Goal: Task Accomplishment & Management: Manage account settings

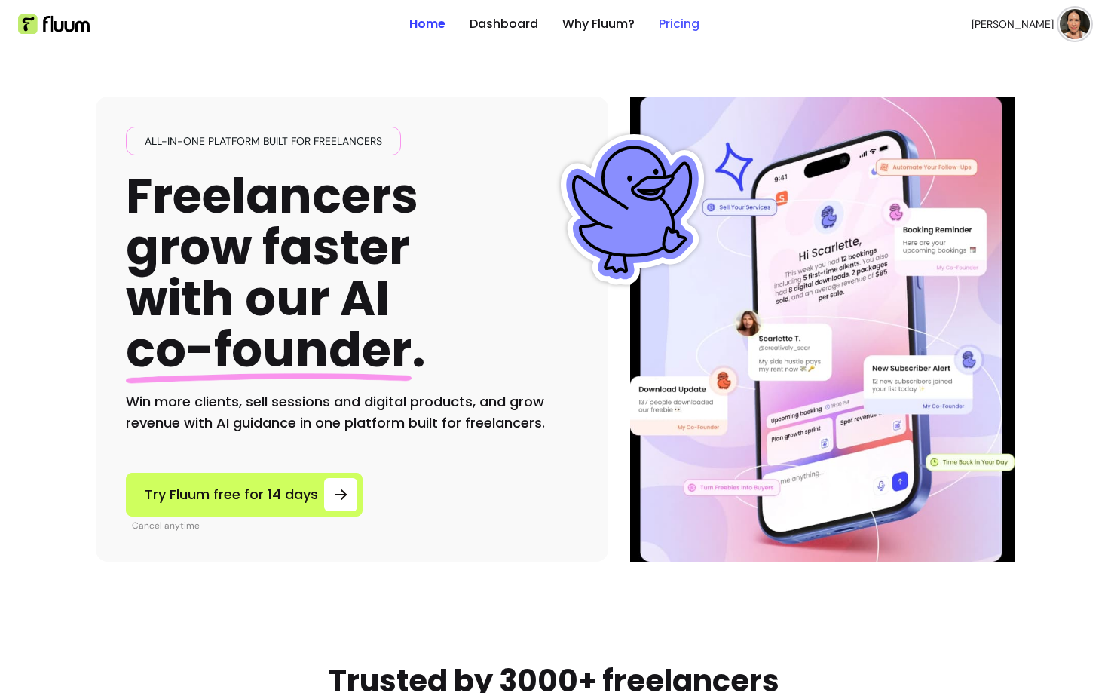
click at [672, 23] on link "Pricing" at bounding box center [679, 24] width 41 height 18
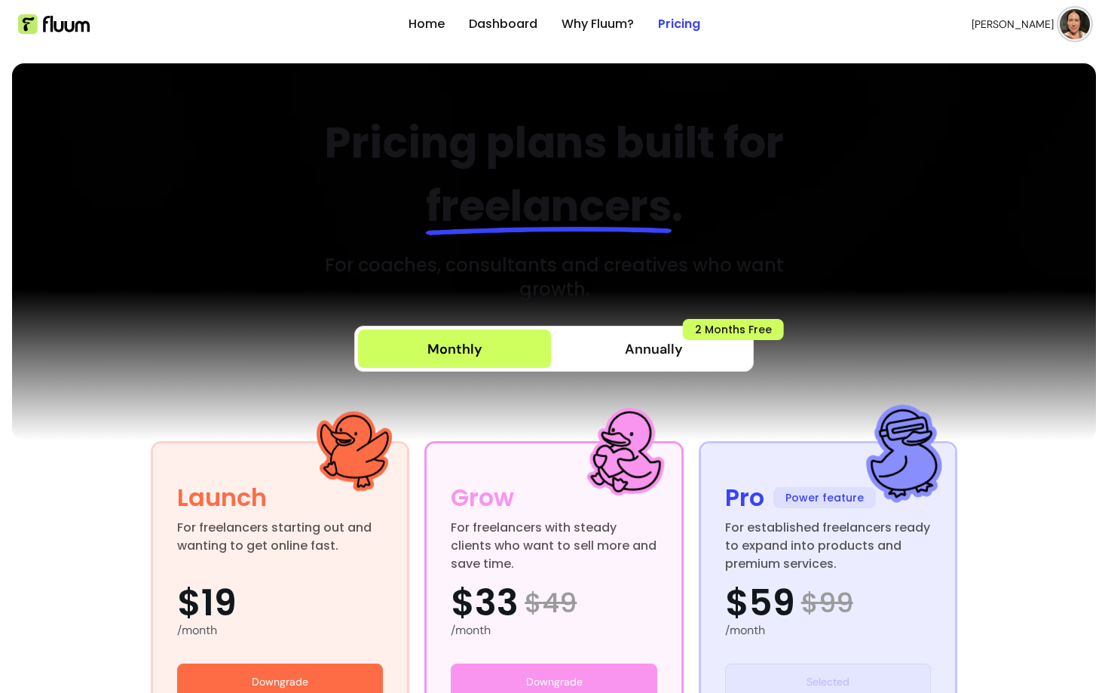
click at [1070, 20] on img at bounding box center [1075, 24] width 30 height 30
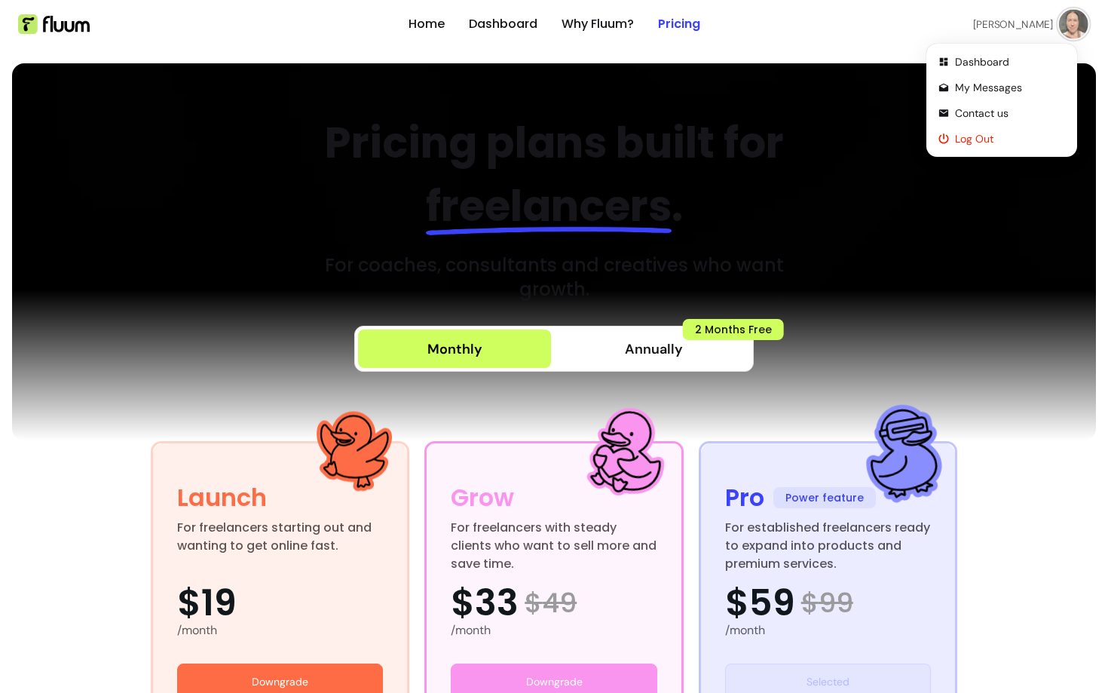
click at [973, 138] on span "Log Out" at bounding box center [1010, 138] width 110 height 15
